Goal: Find specific page/section: Find specific page/section

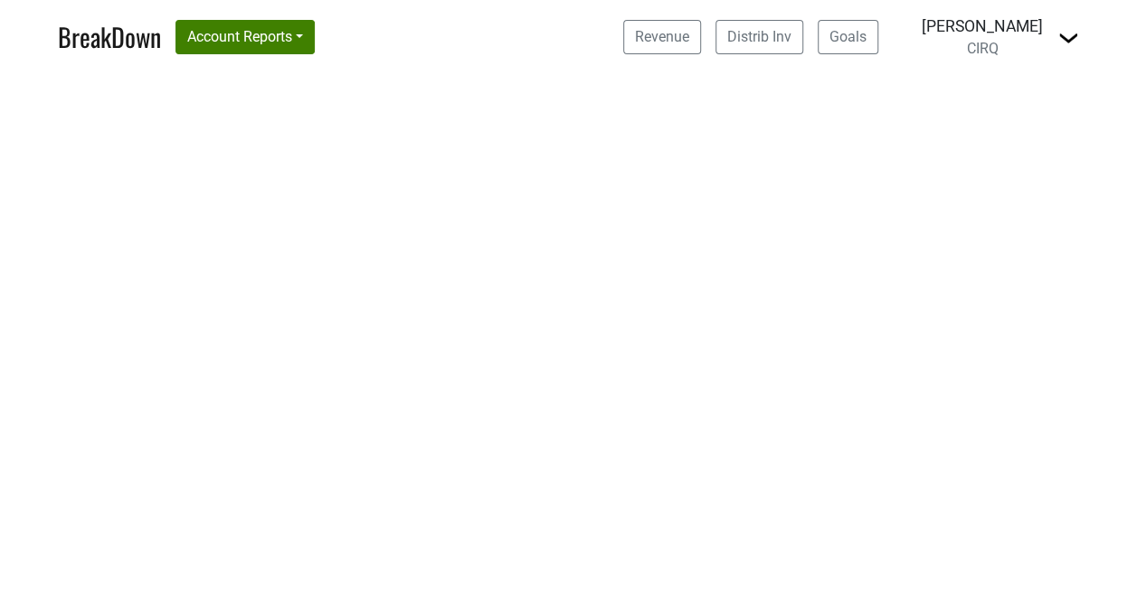
select select "CA"
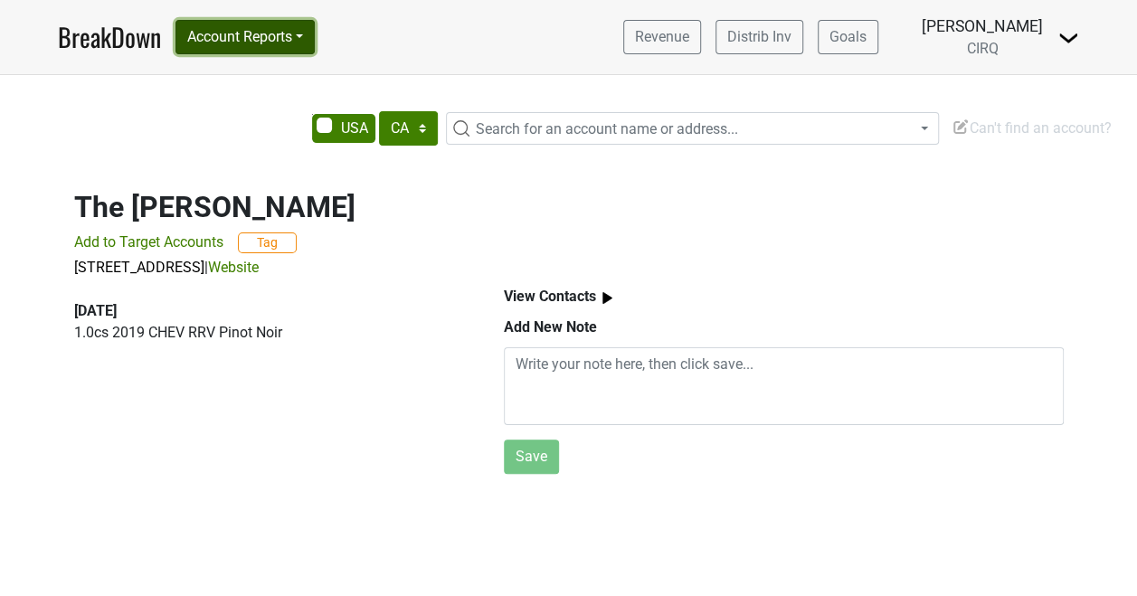
click at [304, 34] on button "Account Reports" at bounding box center [244, 37] width 139 height 34
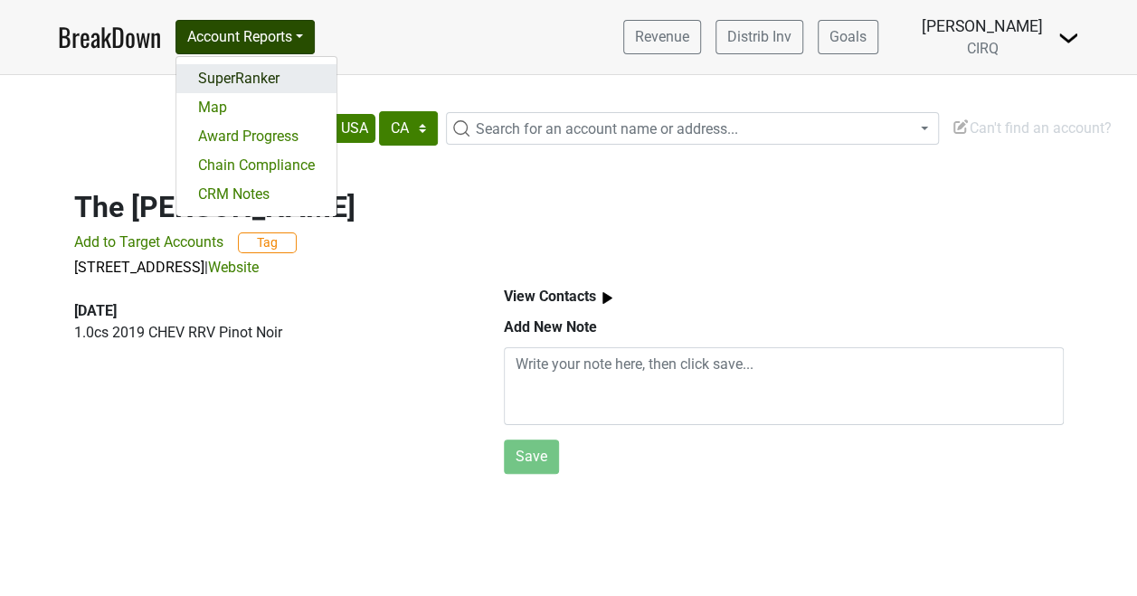
click at [260, 74] on link "SuperRanker" at bounding box center [256, 78] width 160 height 29
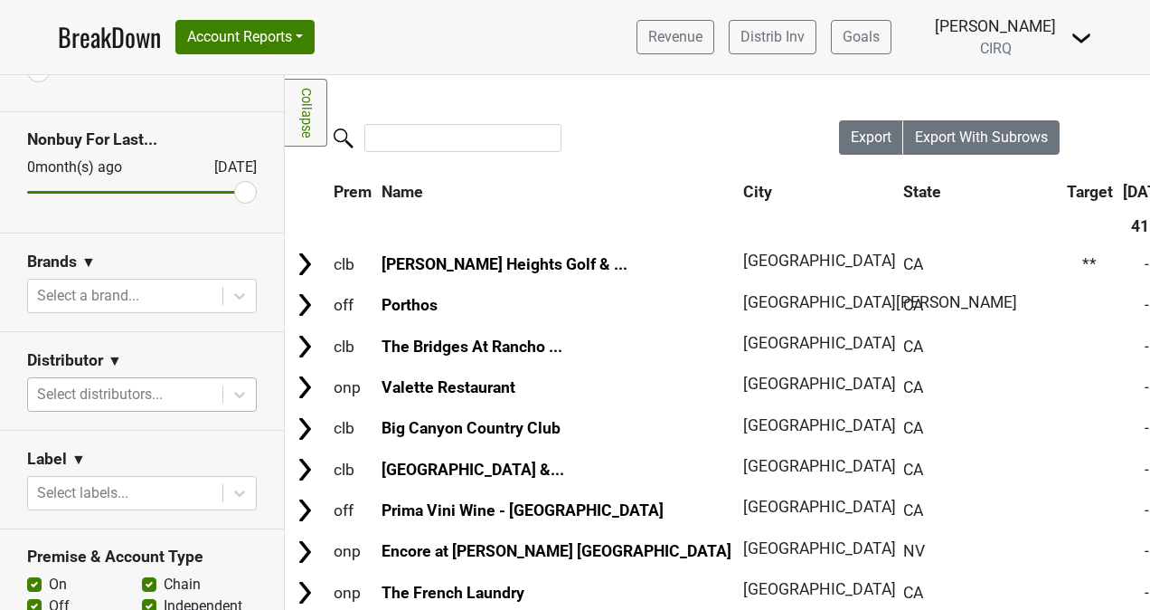
scroll to position [157, 0]
click at [223, 403] on div at bounding box center [239, 393] width 33 height 33
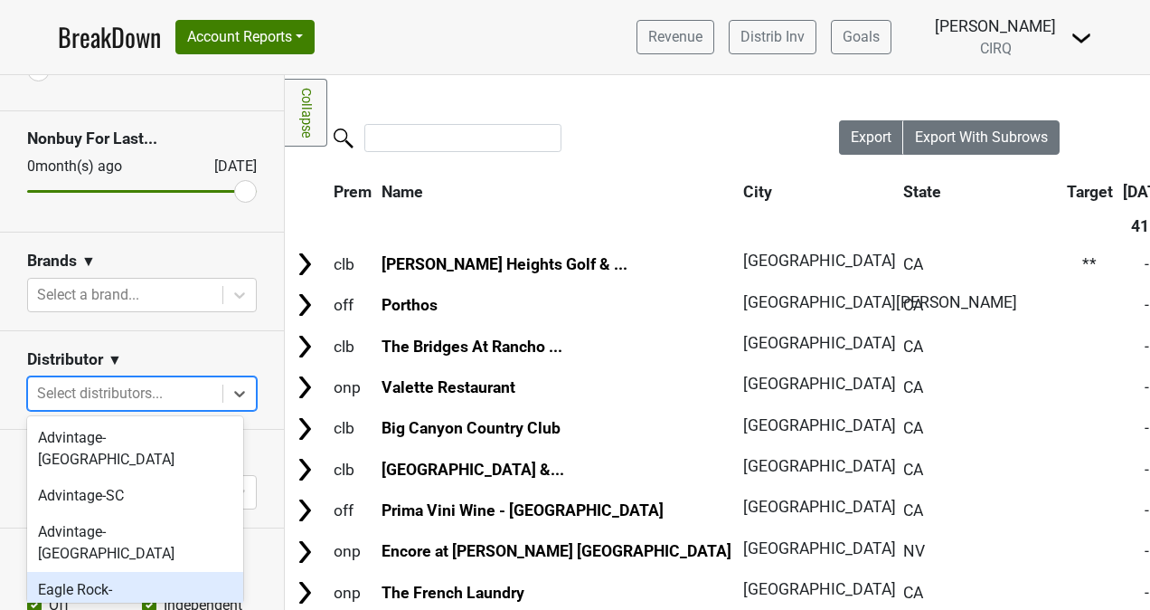
click at [142, 572] on div "Eagle Rock-[GEOGRAPHIC_DATA]" at bounding box center [135, 601] width 216 height 58
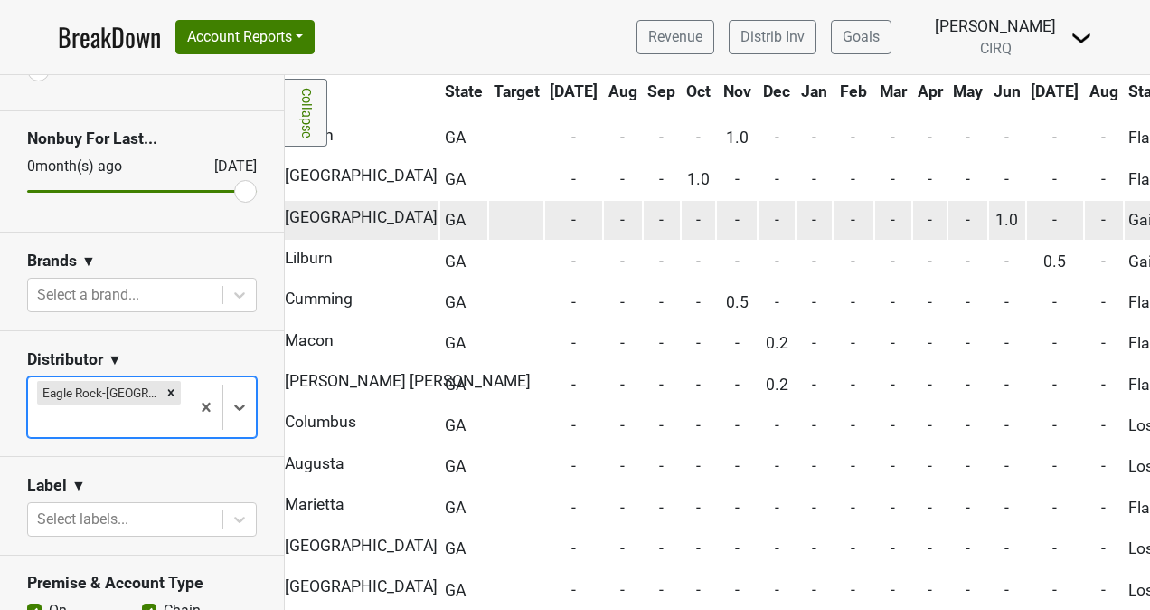
scroll to position [742, 332]
